Goal: Check status: Check status

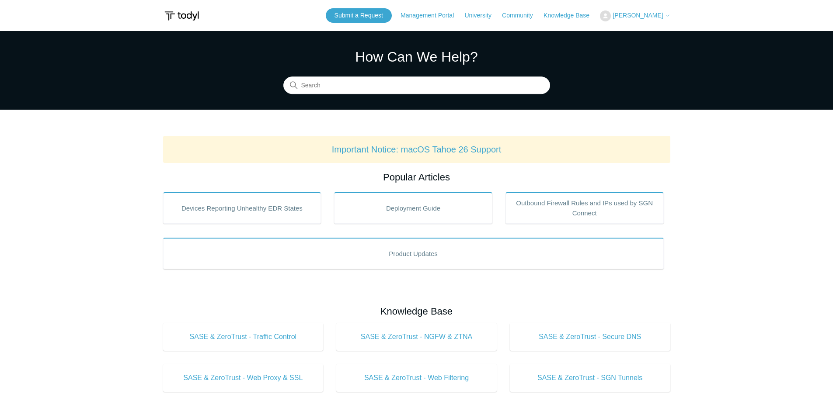
click at [645, 20] on button "[PERSON_NAME]" at bounding box center [635, 15] width 70 height 11
click at [648, 39] on link "My Support Requests" at bounding box center [642, 34] width 85 height 15
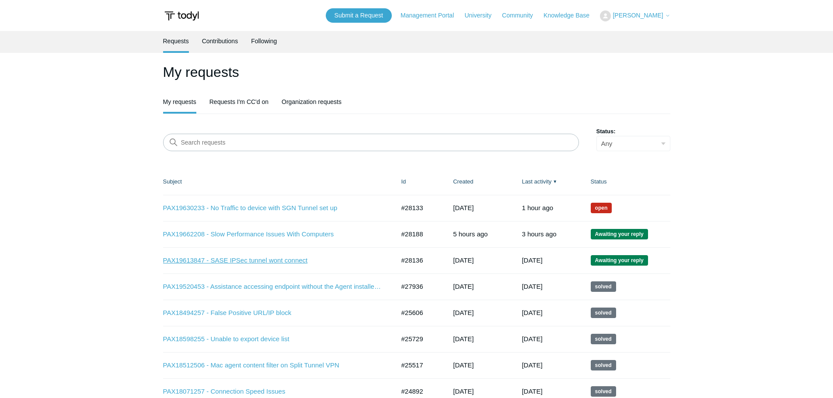
click at [268, 261] on link "PAX19613847 - SASE IPSec tunnel wont connect" at bounding box center [272, 261] width 219 height 10
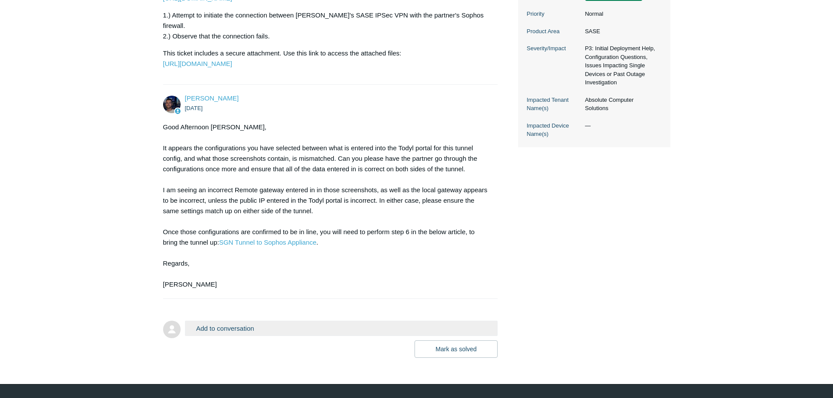
scroll to position [271, 0]
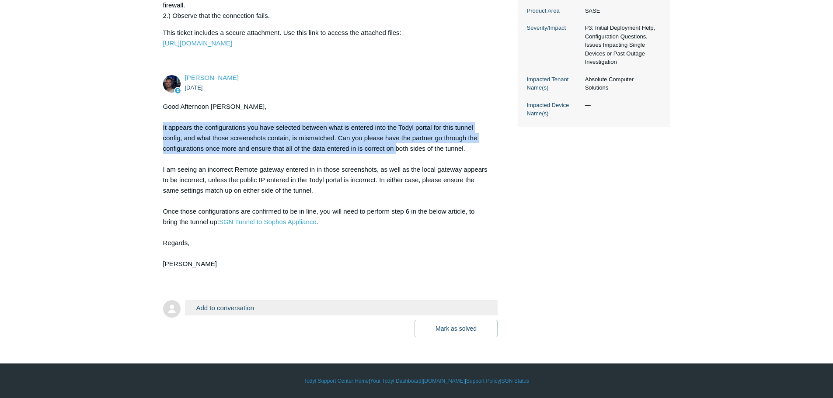
drag, startPoint x: 163, startPoint y: 125, endPoint x: 397, endPoint y: 149, distance: 235.6
click at [397, 149] on div "Good Afternoon Alex, It appears the configurations you have selected between wh…" at bounding box center [326, 185] width 326 height 168
click at [396, 148] on div "Good Afternoon Alex, It appears the configurations you have selected between wh…" at bounding box center [326, 185] width 326 height 168
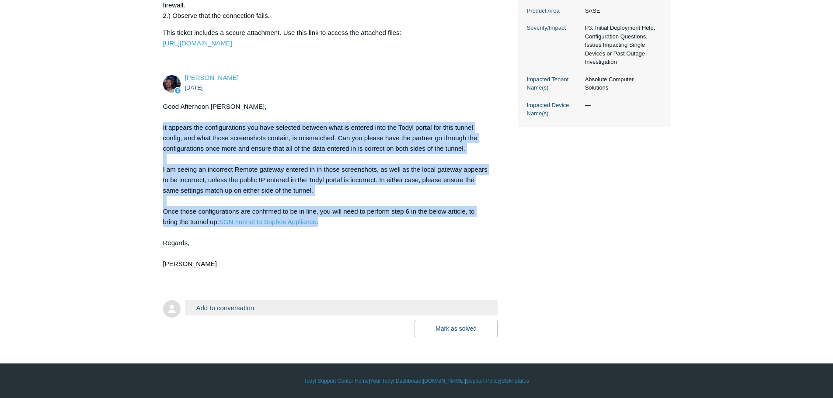
drag, startPoint x: 336, startPoint y: 224, endPoint x: 161, endPoint y: 128, distance: 200.0
click at [161, 128] on main "Requests Contributions Following Todyl Support Center My activities PAX19613847…" at bounding box center [416, 53] width 833 height 567
copy div "It appears the configurations you have selected between what is entered into th…"
click at [262, 115] on div "Good Afternoon Alex, It appears the configurations you have selected between wh…" at bounding box center [326, 185] width 326 height 168
